Goal: Information Seeking & Learning: Learn about a topic

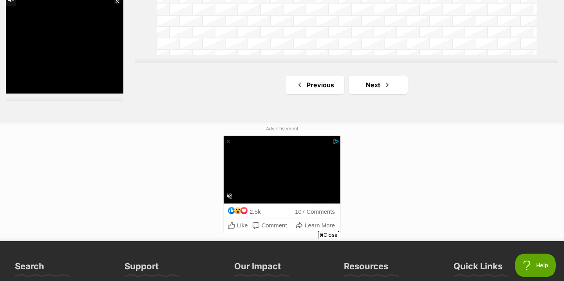
scroll to position [1475, 0]
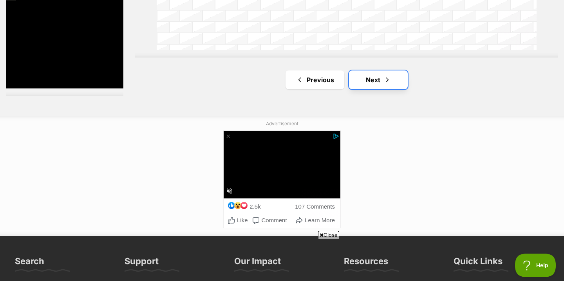
click at [368, 79] on link "Next" at bounding box center [378, 80] width 59 height 19
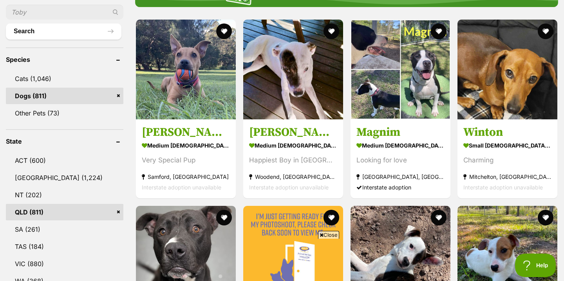
scroll to position [288, 0]
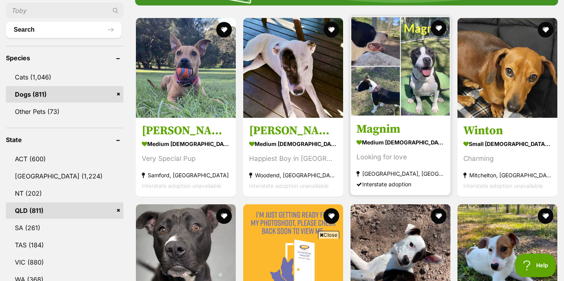
click at [387, 129] on h3 "Magnim" at bounding box center [401, 129] width 88 height 15
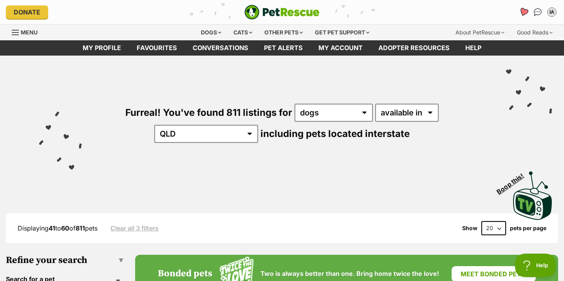
click at [522, 14] on icon "Favourites" at bounding box center [523, 11] width 9 height 9
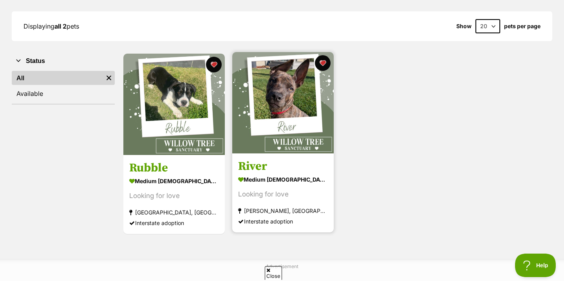
scroll to position [108, 0]
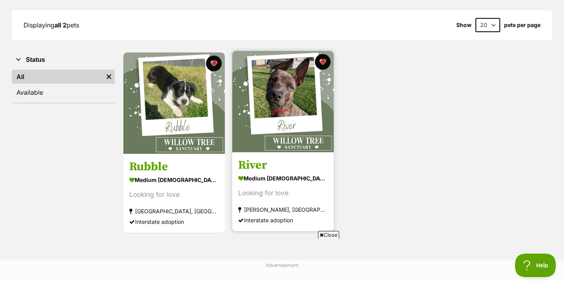
click at [255, 170] on h3 "River" at bounding box center [283, 165] width 90 height 15
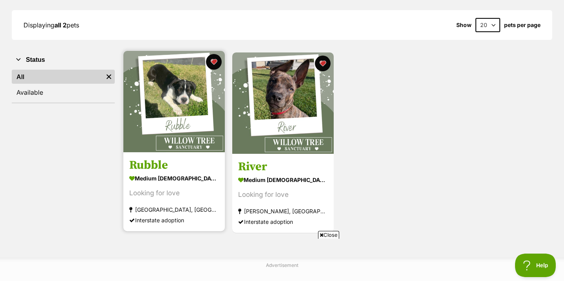
click at [159, 153] on link at bounding box center [173, 150] width 101 height 8
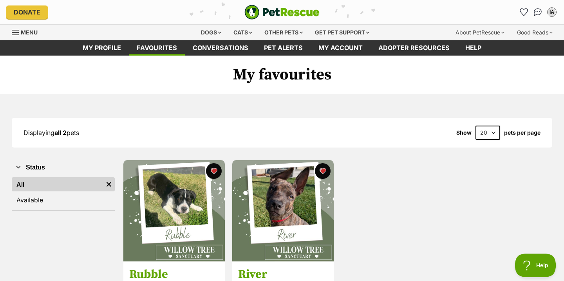
scroll to position [0, 0]
click at [209, 33] on div "Dogs" at bounding box center [211, 33] width 31 height 16
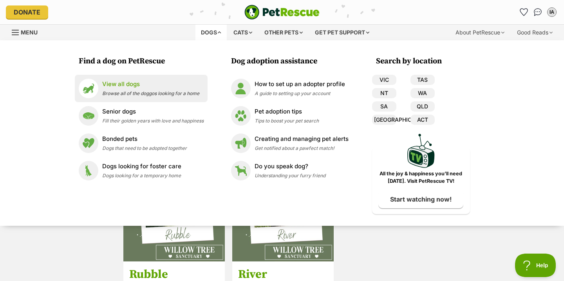
click at [127, 87] on p "View all dogs" at bounding box center [150, 84] width 97 height 9
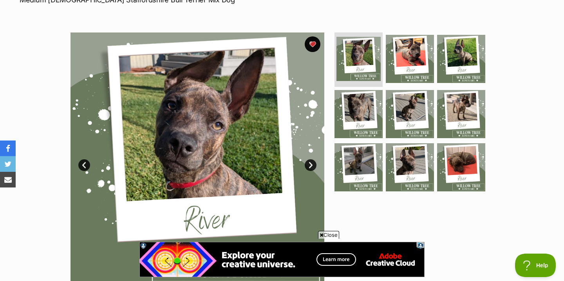
click at [312, 163] on link "Next" at bounding box center [311, 165] width 12 height 12
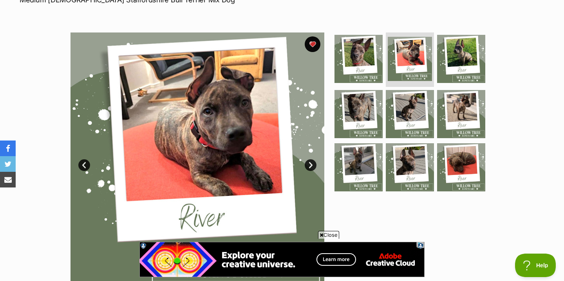
click at [312, 163] on link "Next" at bounding box center [311, 165] width 12 height 12
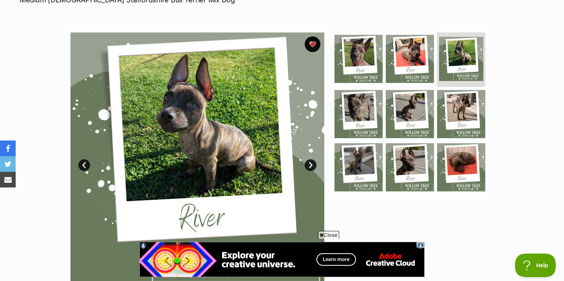
click at [312, 163] on link "Next" at bounding box center [311, 165] width 12 height 12
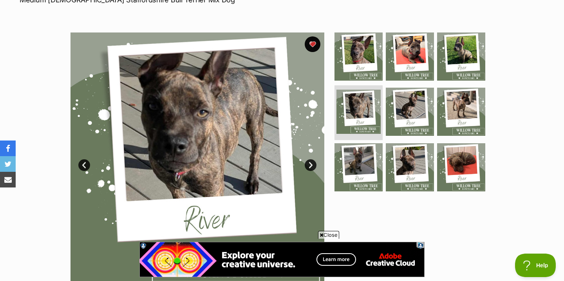
click at [312, 163] on link "Next" at bounding box center [311, 165] width 12 height 12
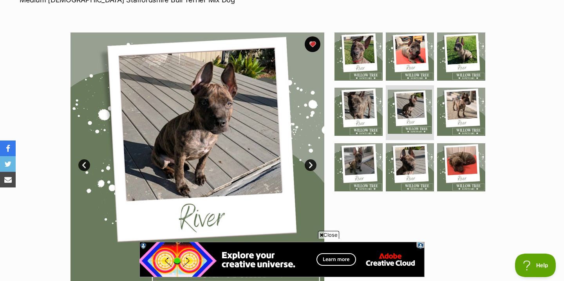
click at [312, 163] on link "Next" at bounding box center [311, 165] width 12 height 12
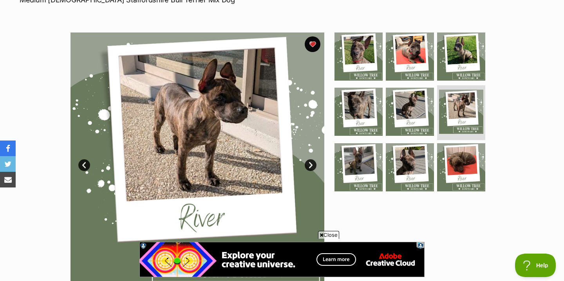
click at [312, 163] on link "Next" at bounding box center [311, 165] width 12 height 12
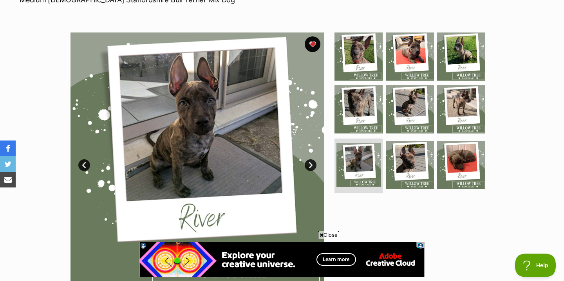
click at [312, 163] on link "Next" at bounding box center [311, 165] width 12 height 12
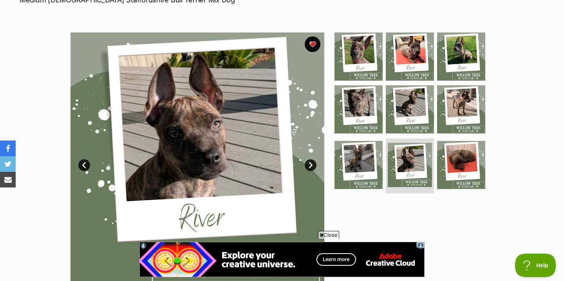
click at [312, 163] on link "Next" at bounding box center [311, 165] width 12 height 12
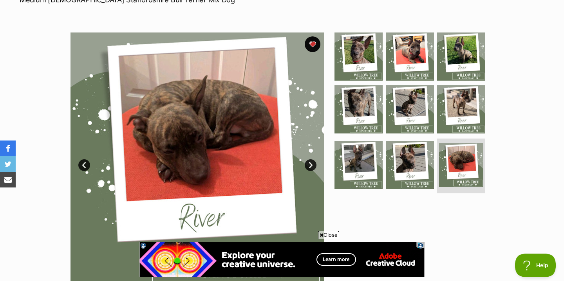
click at [312, 163] on link "Next" at bounding box center [311, 165] width 12 height 12
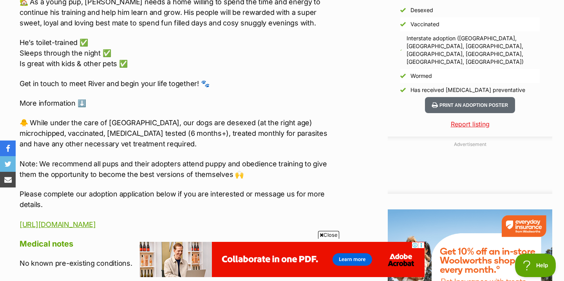
click at [328, 233] on span "Close" at bounding box center [328, 235] width 21 height 8
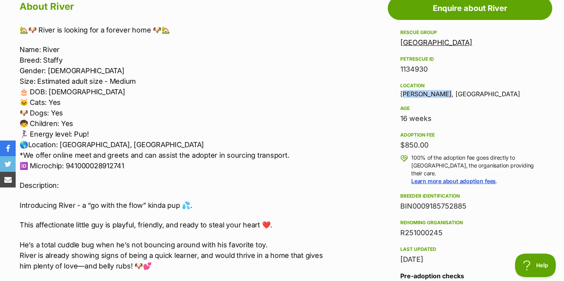
drag, startPoint x: 400, startPoint y: 94, endPoint x: 468, endPoint y: 96, distance: 68.6
click at [468, 96] on aside "Rescue group Willow Tree Sanctuary PetRescue ID 1134930 Location Ashmore, QLD A…" at bounding box center [470, 204] width 165 height 353
click at [468, 95] on div "Location Ashmore, QLD" at bounding box center [469, 89] width 139 height 16
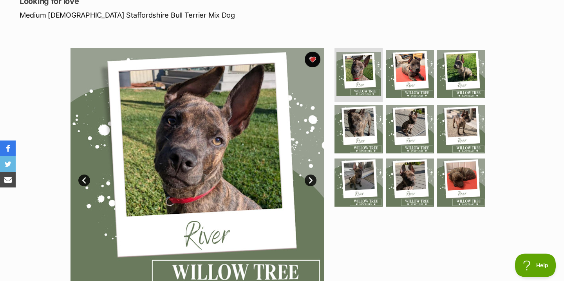
scroll to position [117, 0]
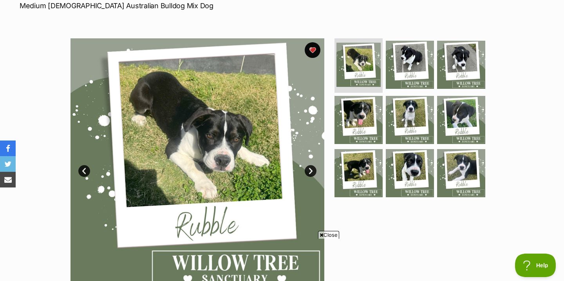
click at [308, 165] on link "Next" at bounding box center [311, 171] width 12 height 12
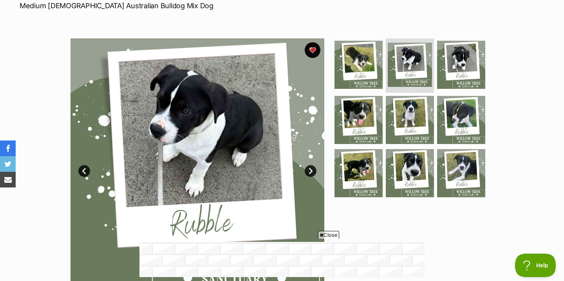
click at [308, 165] on link "Next" at bounding box center [311, 171] width 12 height 12
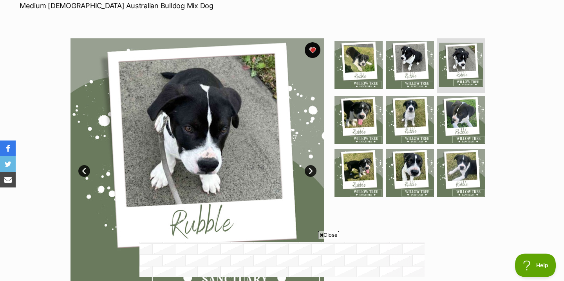
click at [308, 165] on link "Next" at bounding box center [311, 171] width 12 height 12
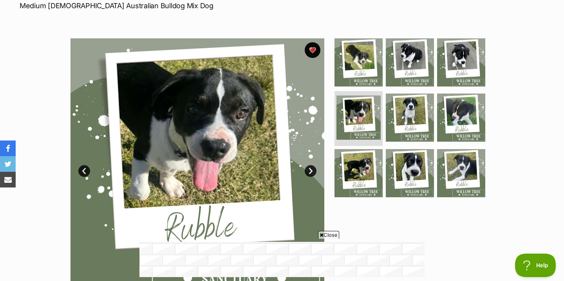
click at [308, 165] on link "Next" at bounding box center [311, 171] width 12 height 12
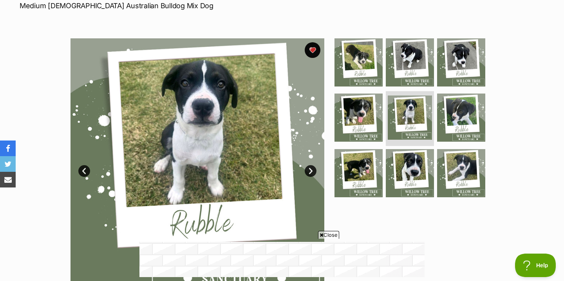
click at [308, 165] on link "Next" at bounding box center [311, 171] width 12 height 12
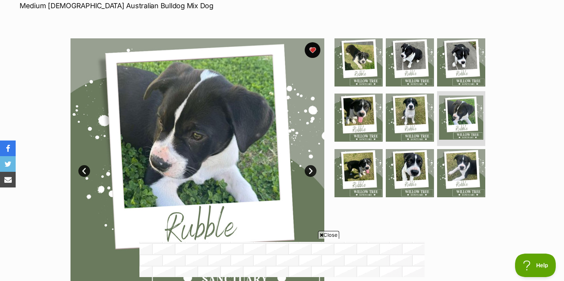
click at [308, 165] on link "Next" at bounding box center [311, 171] width 12 height 12
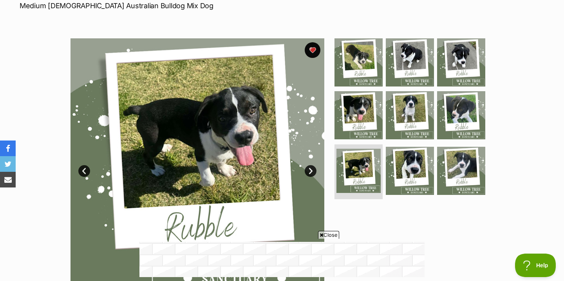
click at [308, 165] on link "Next" at bounding box center [311, 171] width 12 height 12
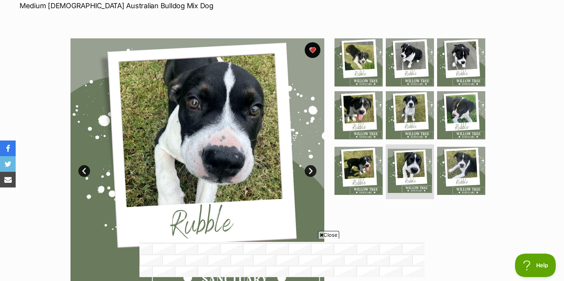
click at [308, 165] on link "Next" at bounding box center [311, 171] width 12 height 12
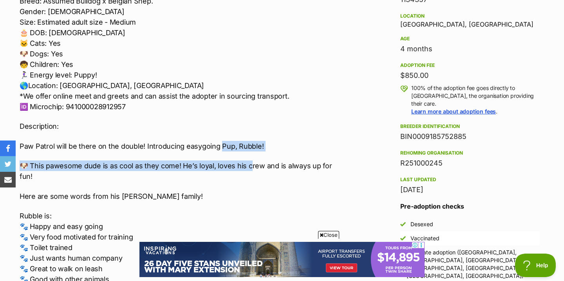
drag, startPoint x: 219, startPoint y: 149, endPoint x: 246, endPoint y: 166, distance: 31.9
click at [246, 166] on div "🏡🐾 Seeking Forever Home- Paw Patrol litter 🐾 🏡 Name: Rubble Breed: Assumed Bull…" at bounding box center [178, 226] width 317 height 542
click at [246, 166] on p "🐶 This pawesome dude is as cool as they come! He’s loyal, loves his crew and is…" at bounding box center [178, 171] width 317 height 21
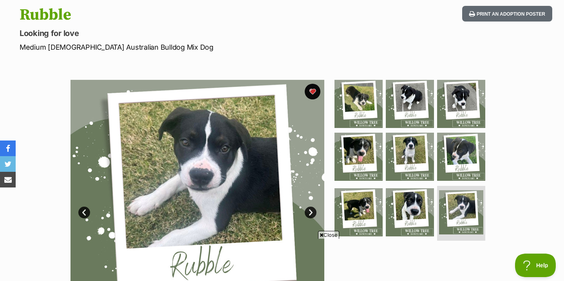
scroll to position [47, 0]
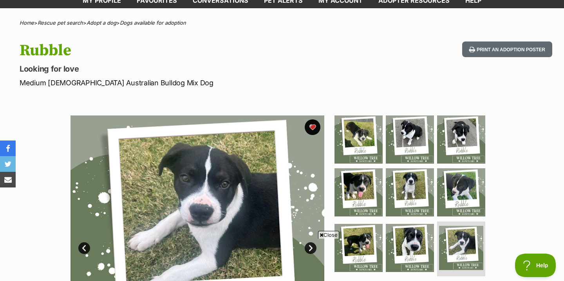
click at [326, 233] on span "Close" at bounding box center [328, 235] width 21 height 8
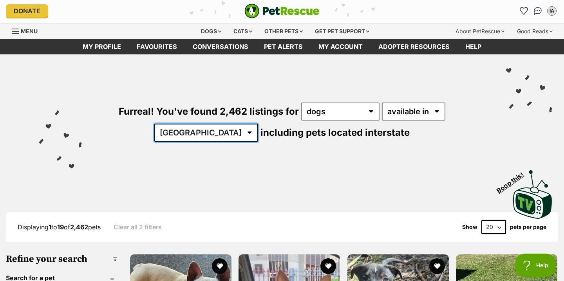
click at [258, 124] on select "[GEOGRAPHIC_DATA] [GEOGRAPHIC_DATA] [GEOGRAPHIC_DATA] [GEOGRAPHIC_DATA] [GEOGRA…" at bounding box center [206, 133] width 104 height 18
select select "QLD"
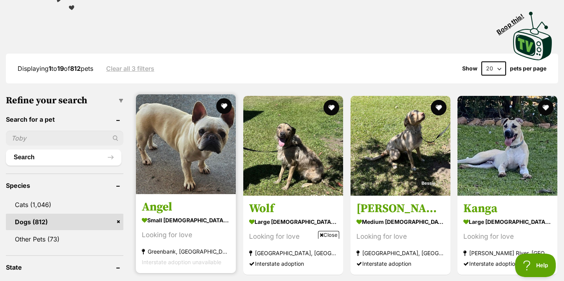
click at [169, 208] on h3 "Angel" at bounding box center [186, 207] width 88 height 15
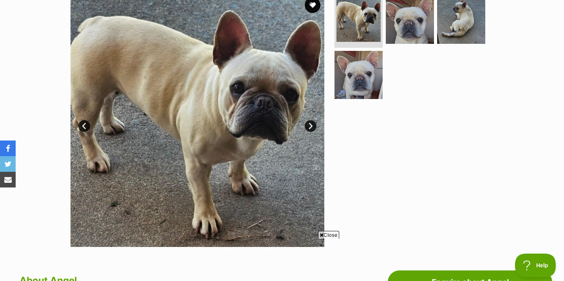
scroll to position [158, 0]
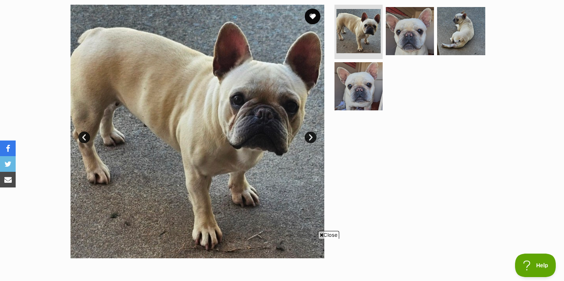
click at [310, 143] on img at bounding box center [198, 132] width 254 height 254
click at [311, 138] on link "Next" at bounding box center [311, 138] width 12 height 12
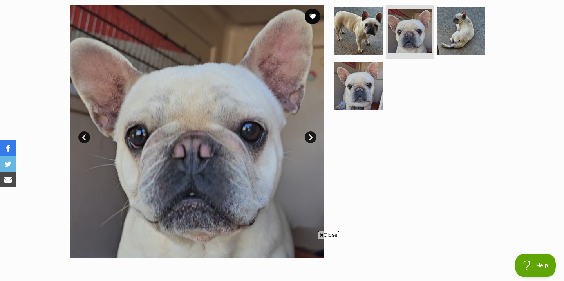
click at [311, 138] on link "Next" at bounding box center [311, 138] width 12 height 12
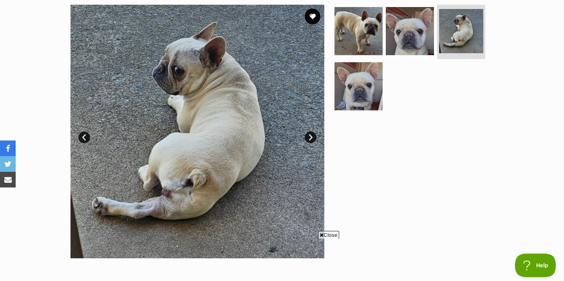
click at [81, 138] on link "Prev" at bounding box center [84, 138] width 12 height 12
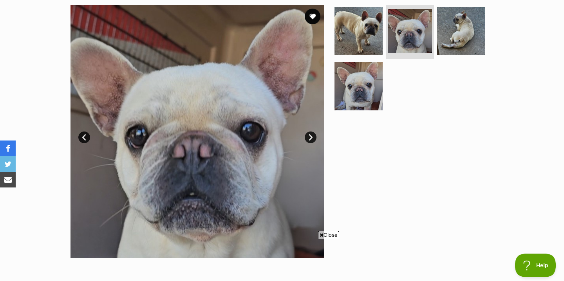
scroll to position [0, 0]
click at [311, 139] on link "Next" at bounding box center [311, 138] width 12 height 12
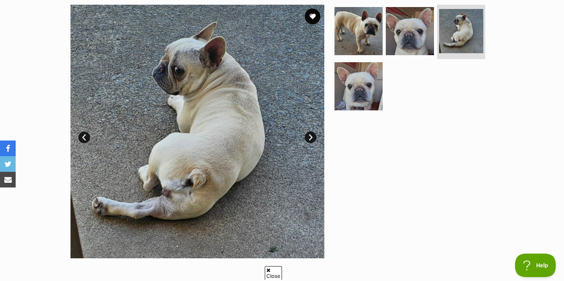
click at [311, 139] on link "Next" at bounding box center [311, 138] width 12 height 12
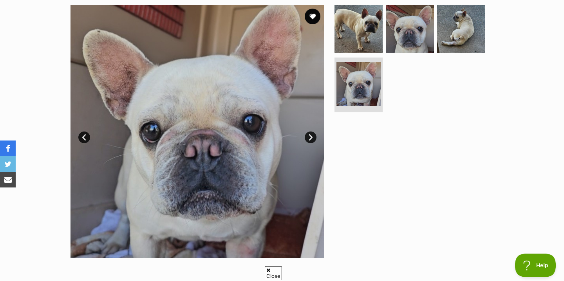
click at [311, 139] on link "Next" at bounding box center [311, 138] width 12 height 12
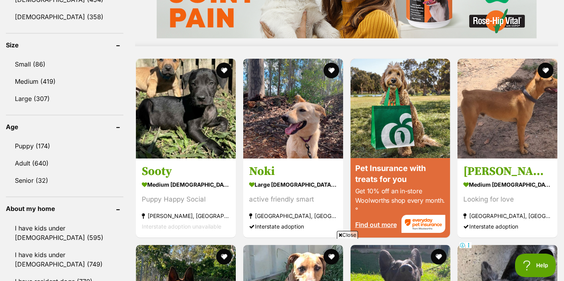
scroll to position [725, 0]
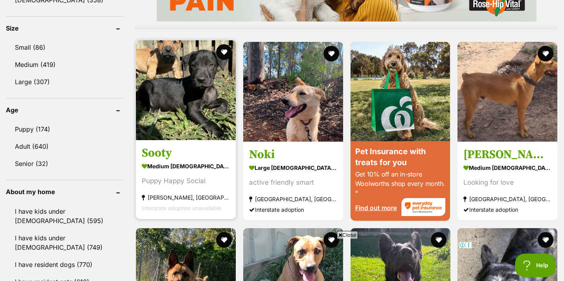
click at [197, 134] on img at bounding box center [186, 90] width 100 height 100
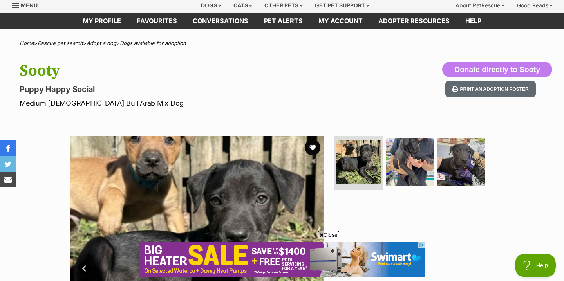
scroll to position [30, 0]
